Goal: Navigation & Orientation: Find specific page/section

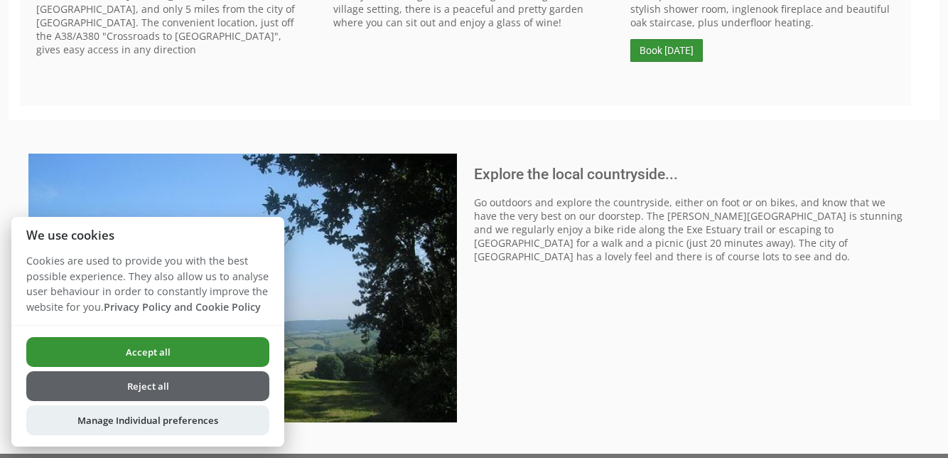
click at [168, 367] on button "Accept all" at bounding box center [147, 352] width 243 height 30
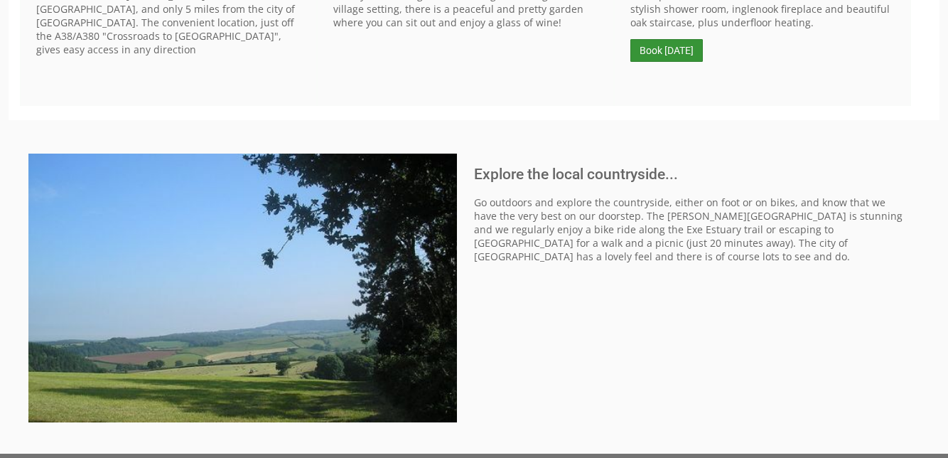
scroll to position [701, 0]
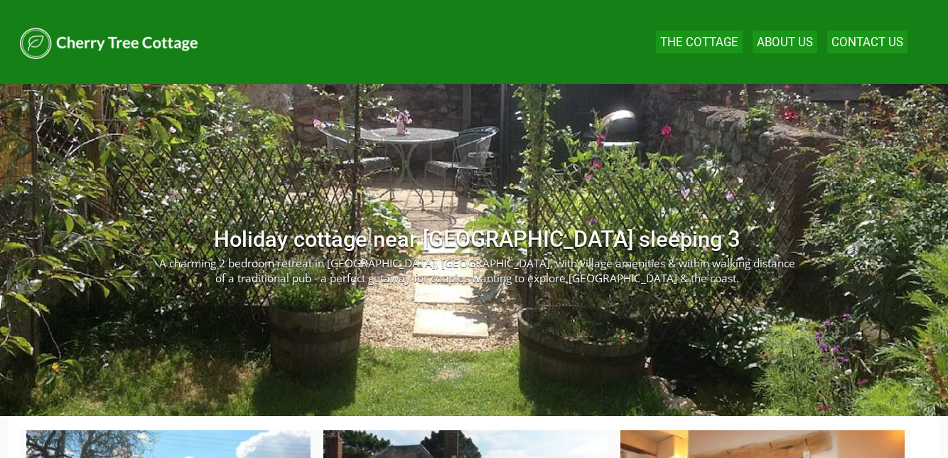
click at [680, 49] on link "The Cottage" at bounding box center [699, 42] width 78 height 14
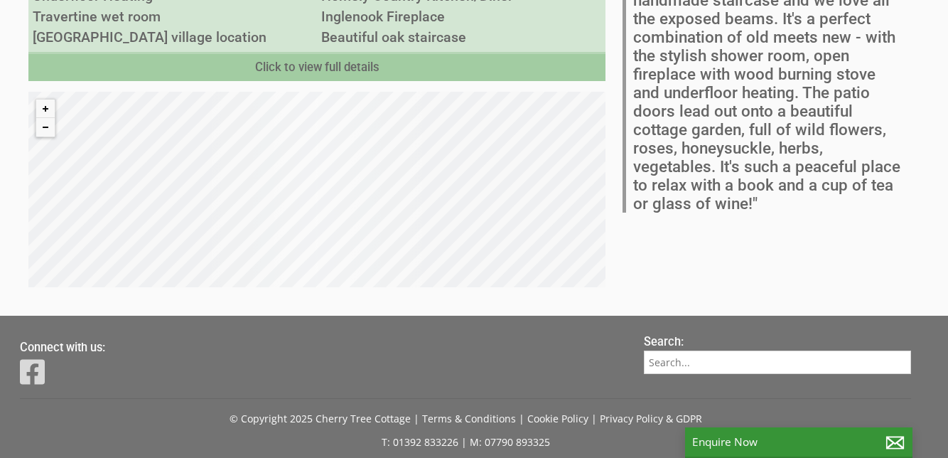
scroll to position [641, 0]
